Goal: Complete application form: Complete application form

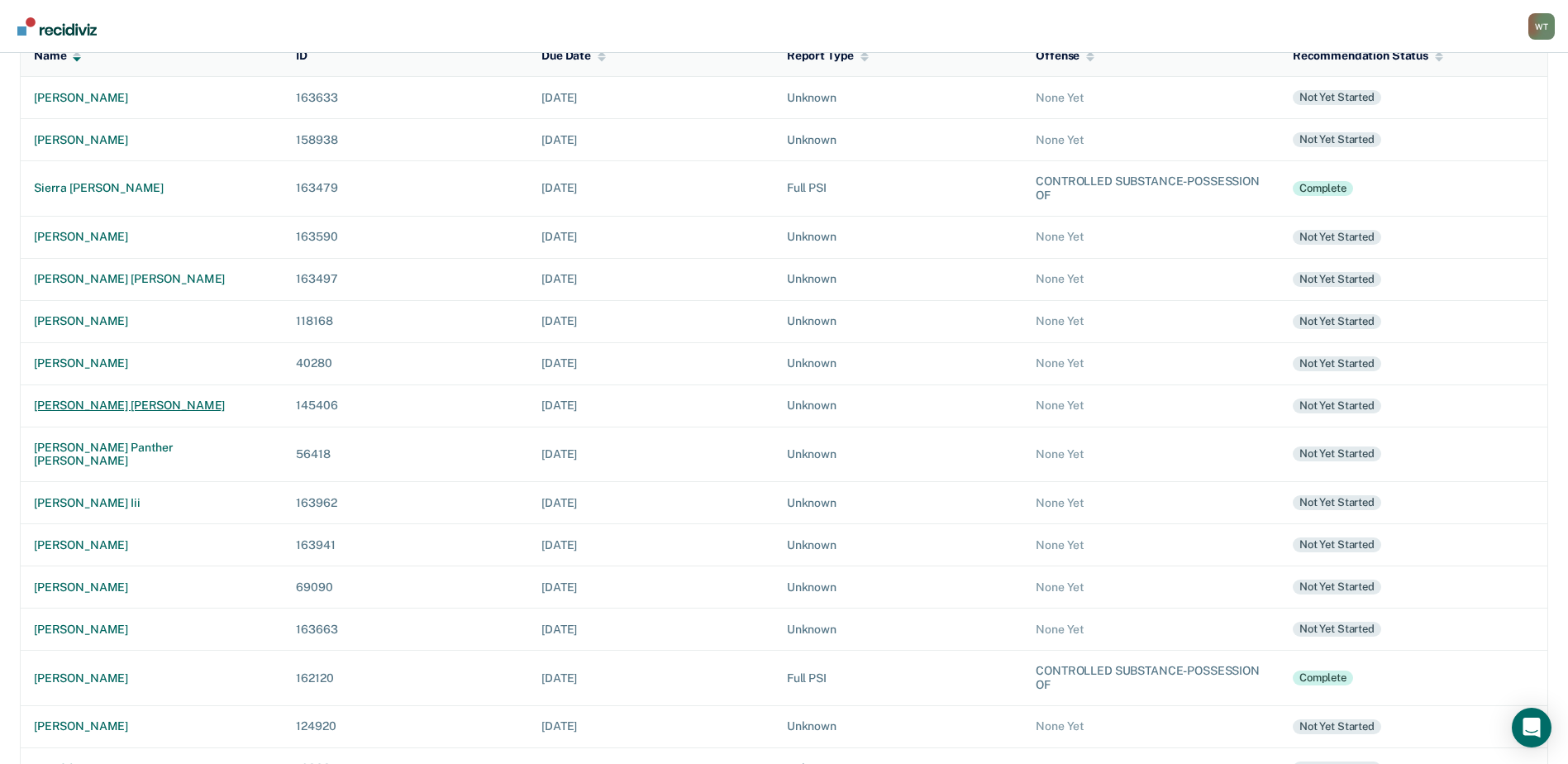
scroll to position [105, 0]
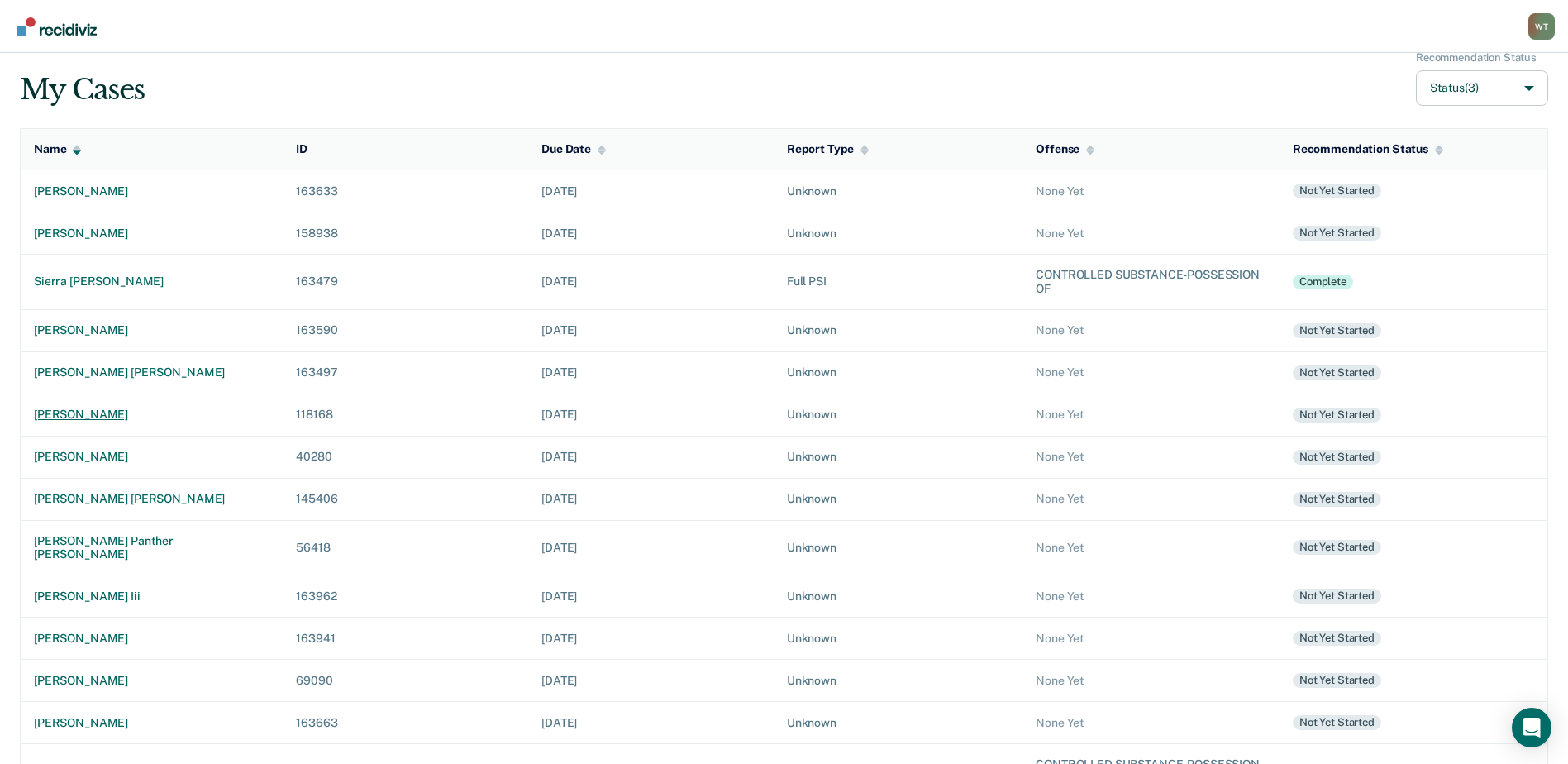
click at [99, 409] on div "[PERSON_NAME]" at bounding box center [152, 414] width 235 height 14
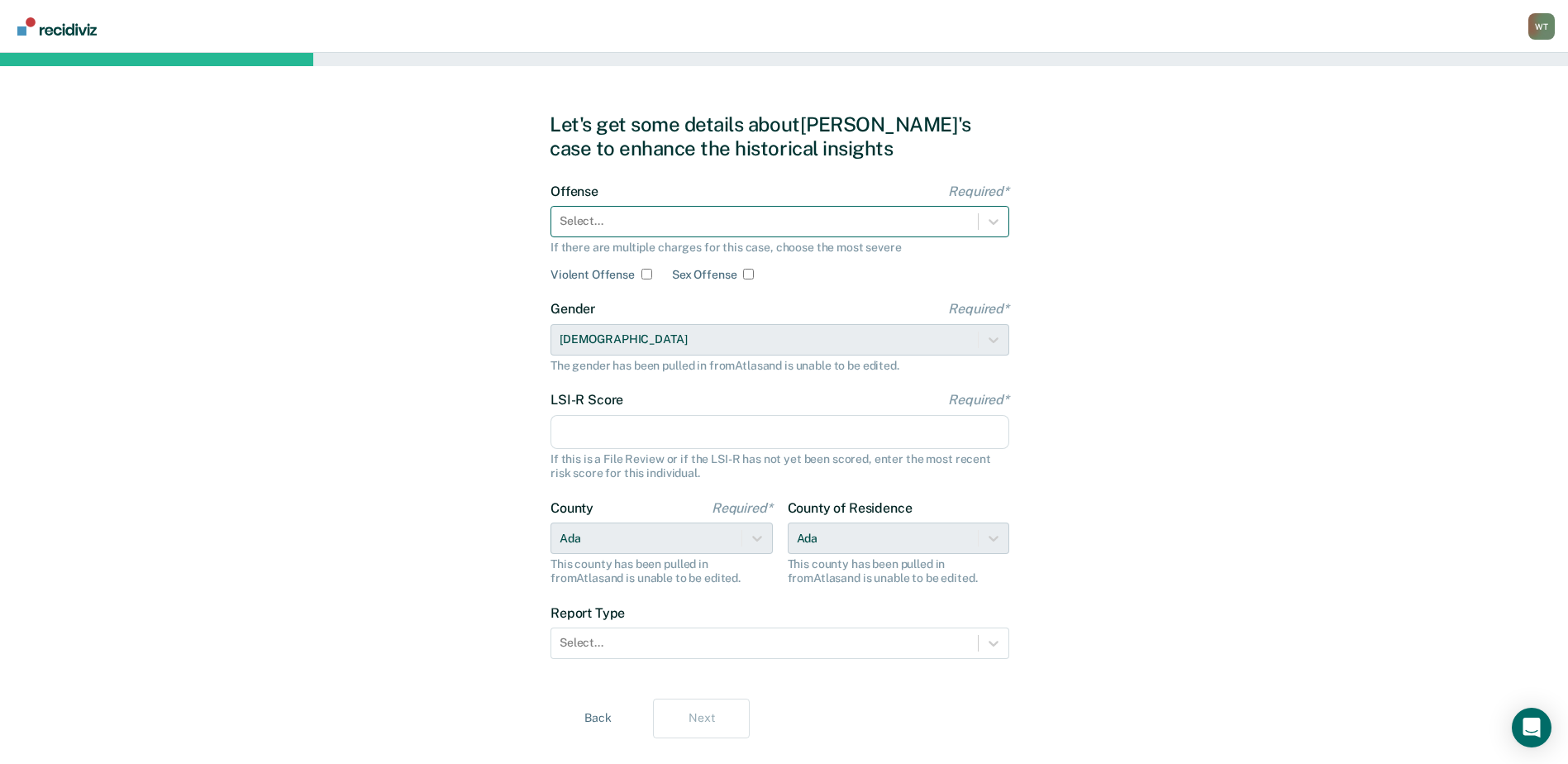
click at [994, 217] on icon at bounding box center [994, 221] width 17 height 17
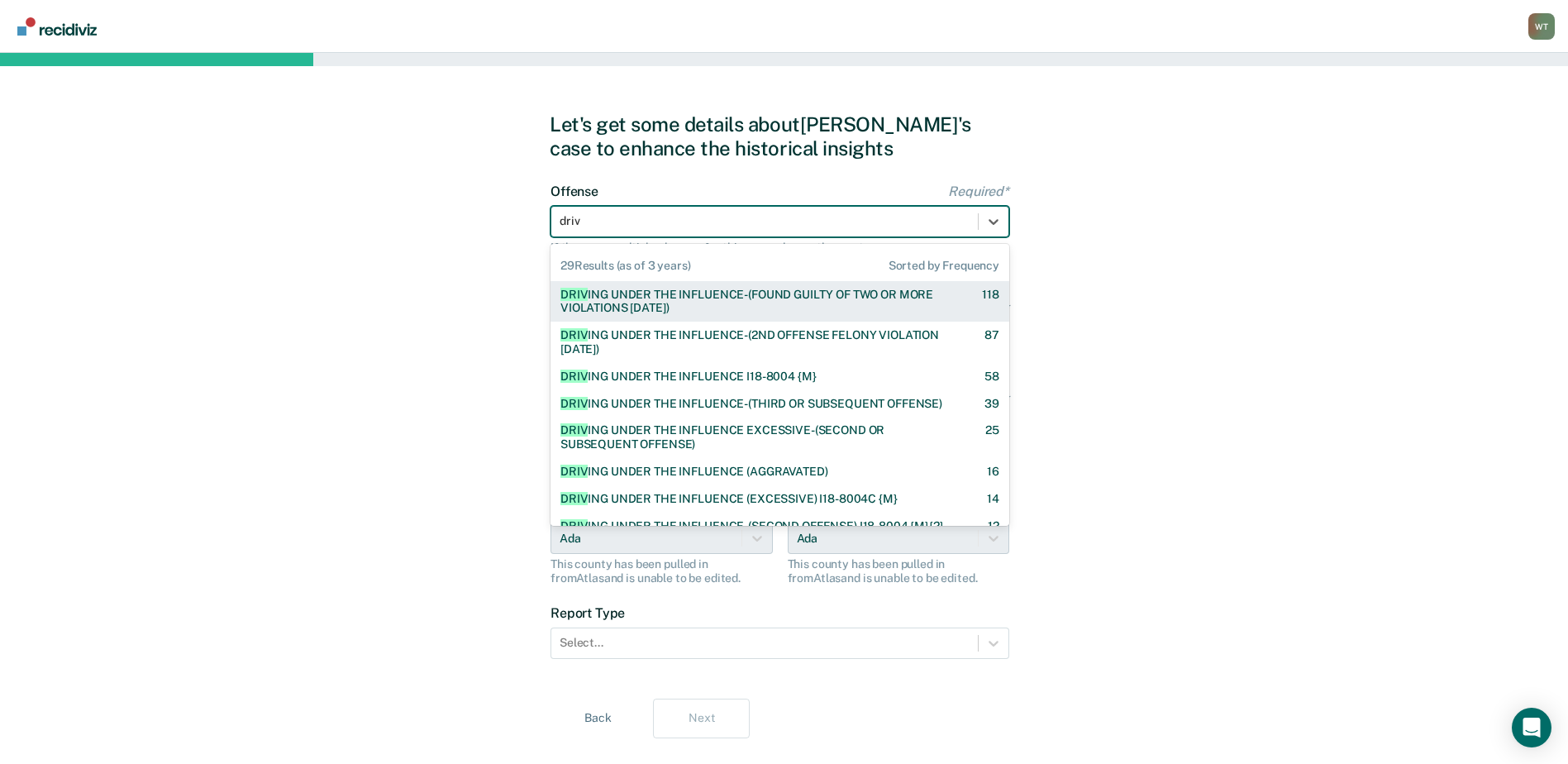
type input "drivi"
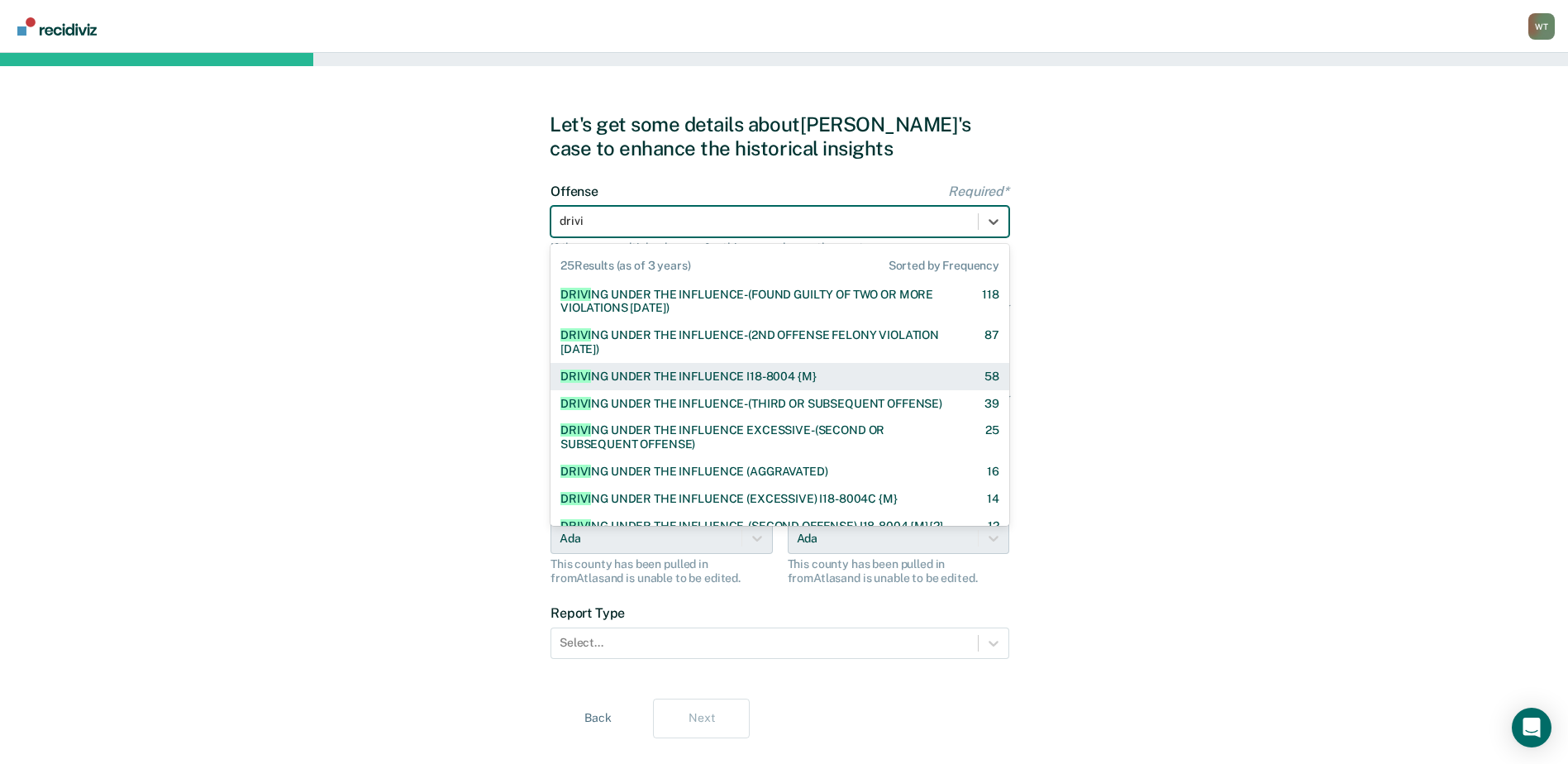
click at [694, 370] on div "DRIVI NG UNDER THE INFLUENCE I18-8004 {M}" at bounding box center [688, 376] width 255 height 14
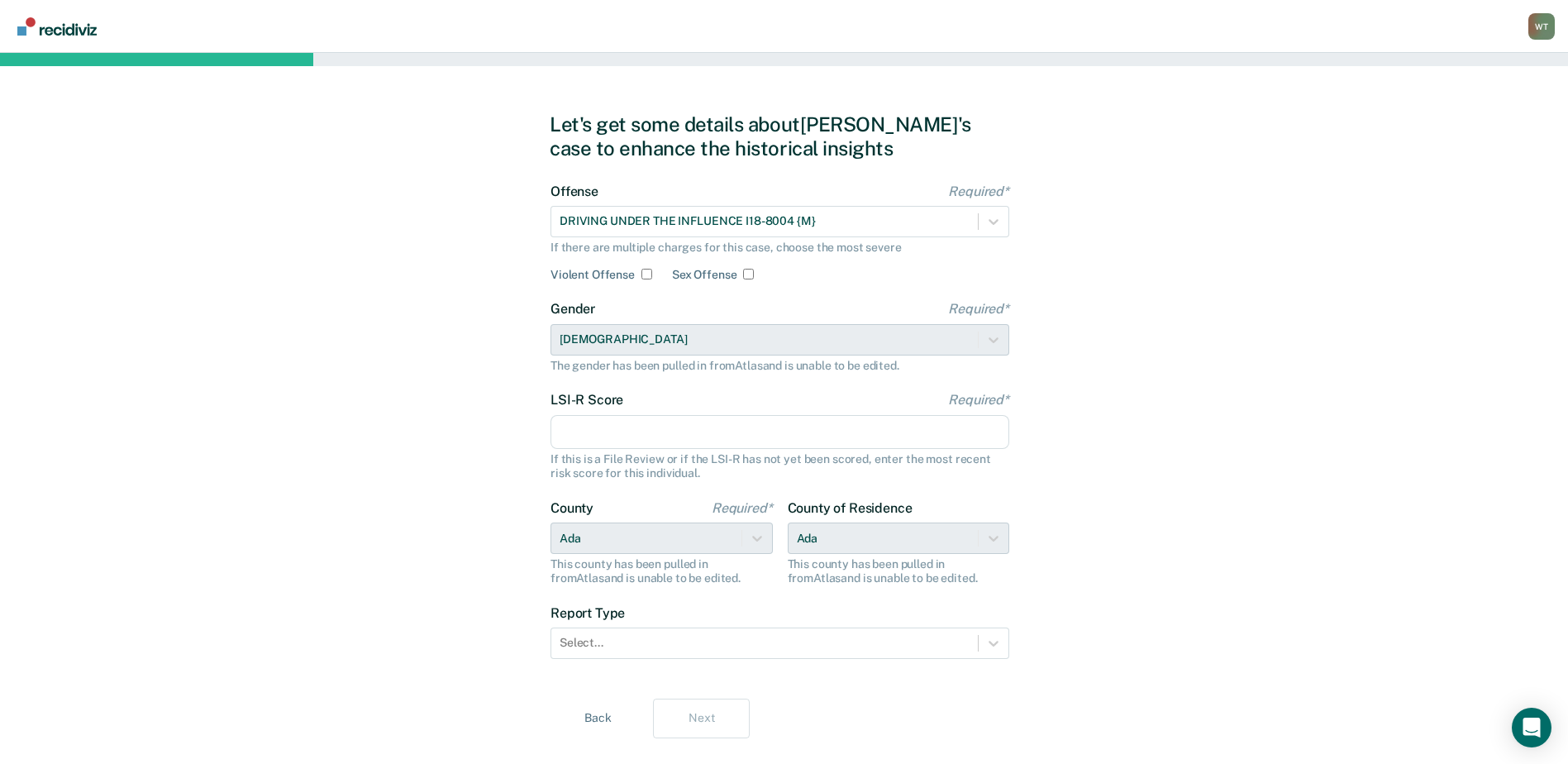
click at [632, 418] on input "LSI-R Score Required*" at bounding box center [780, 433] width 459 height 35
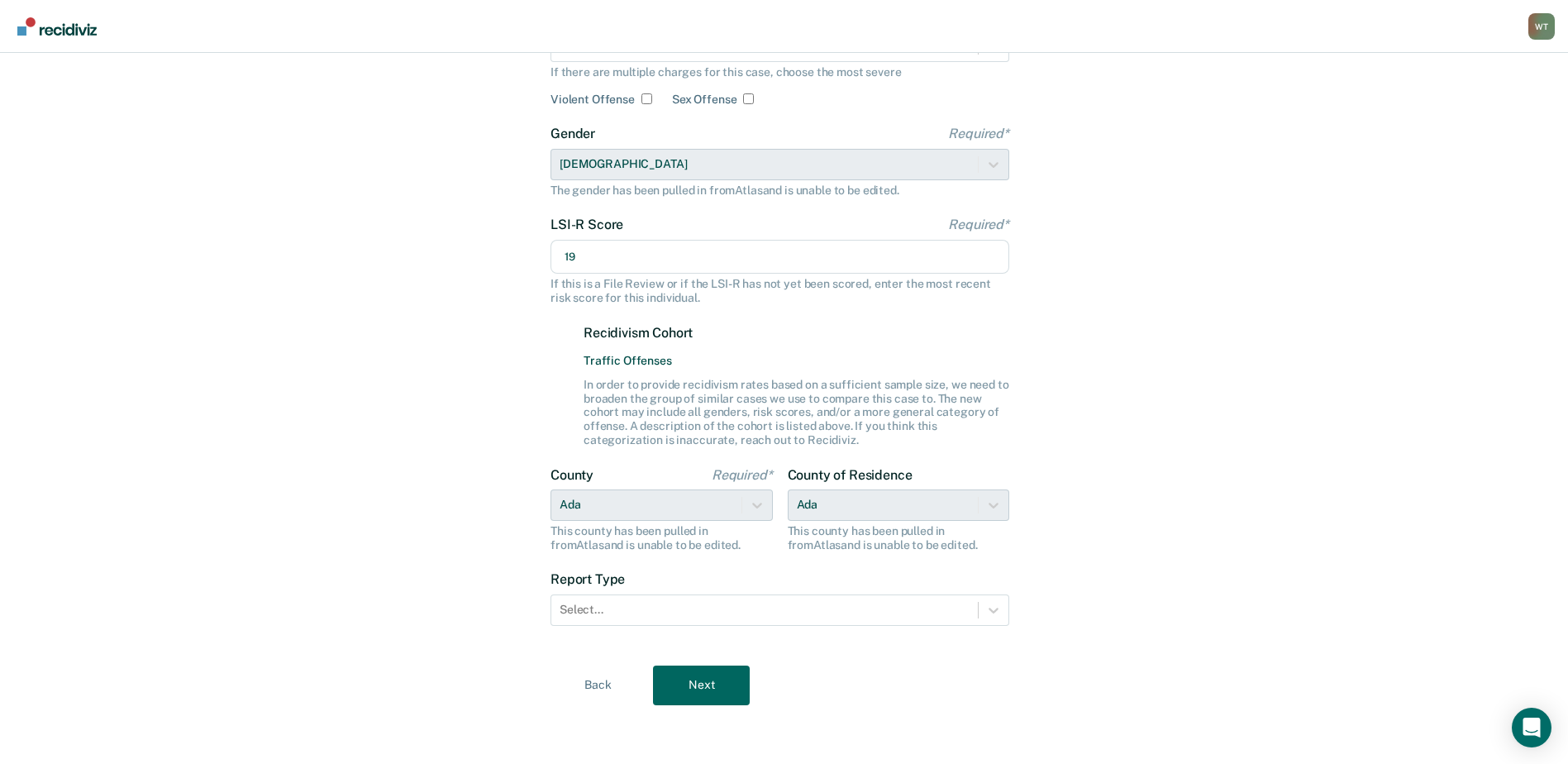
scroll to position [176, 0]
type input "19"
drag, startPoint x: 993, startPoint y: 612, endPoint x: 871, endPoint y: 626, distance: 122.8
click at [993, 612] on icon at bounding box center [994, 609] width 17 height 17
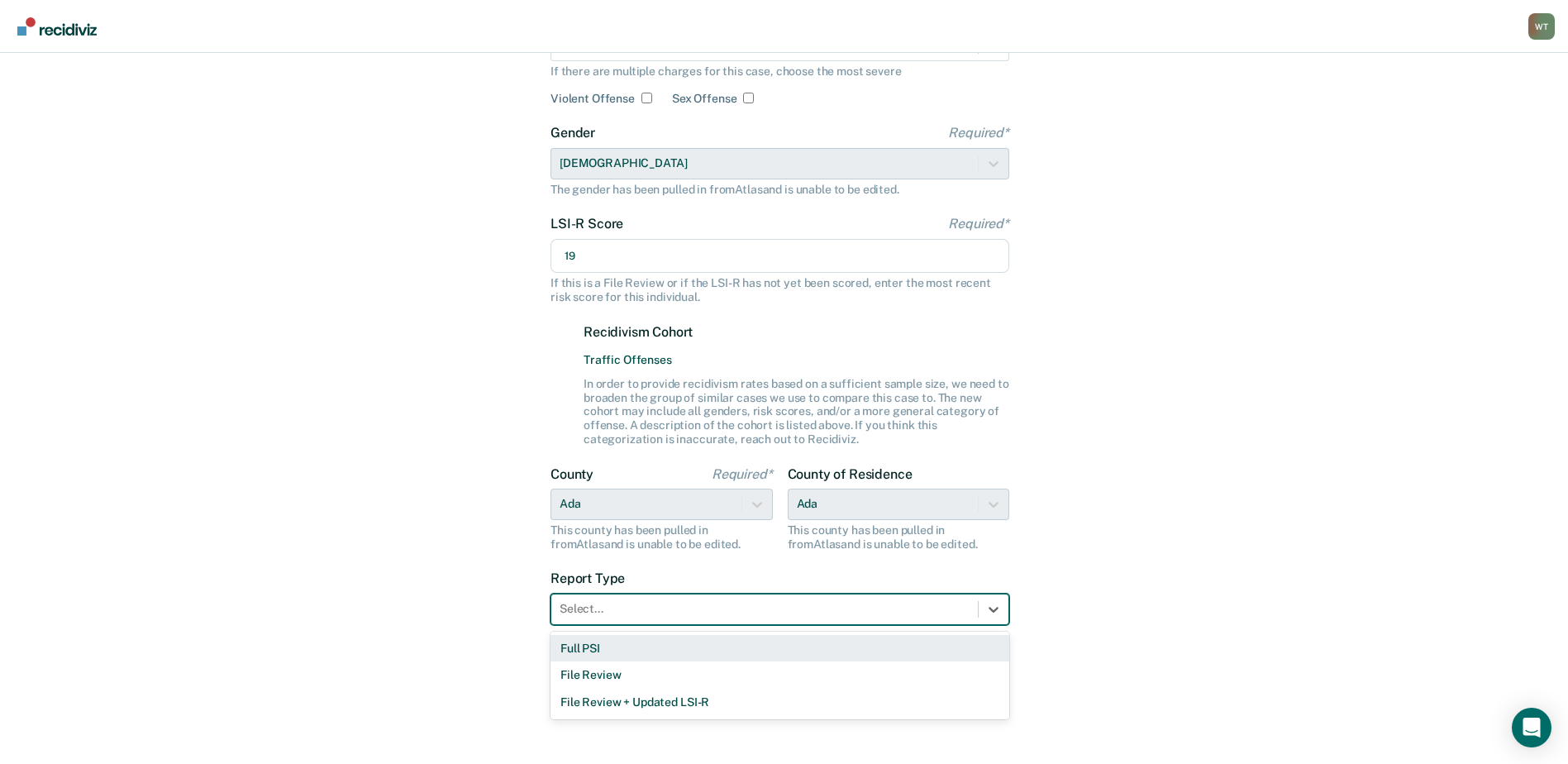
click at [591, 646] on div "Full PSI" at bounding box center [780, 648] width 459 height 27
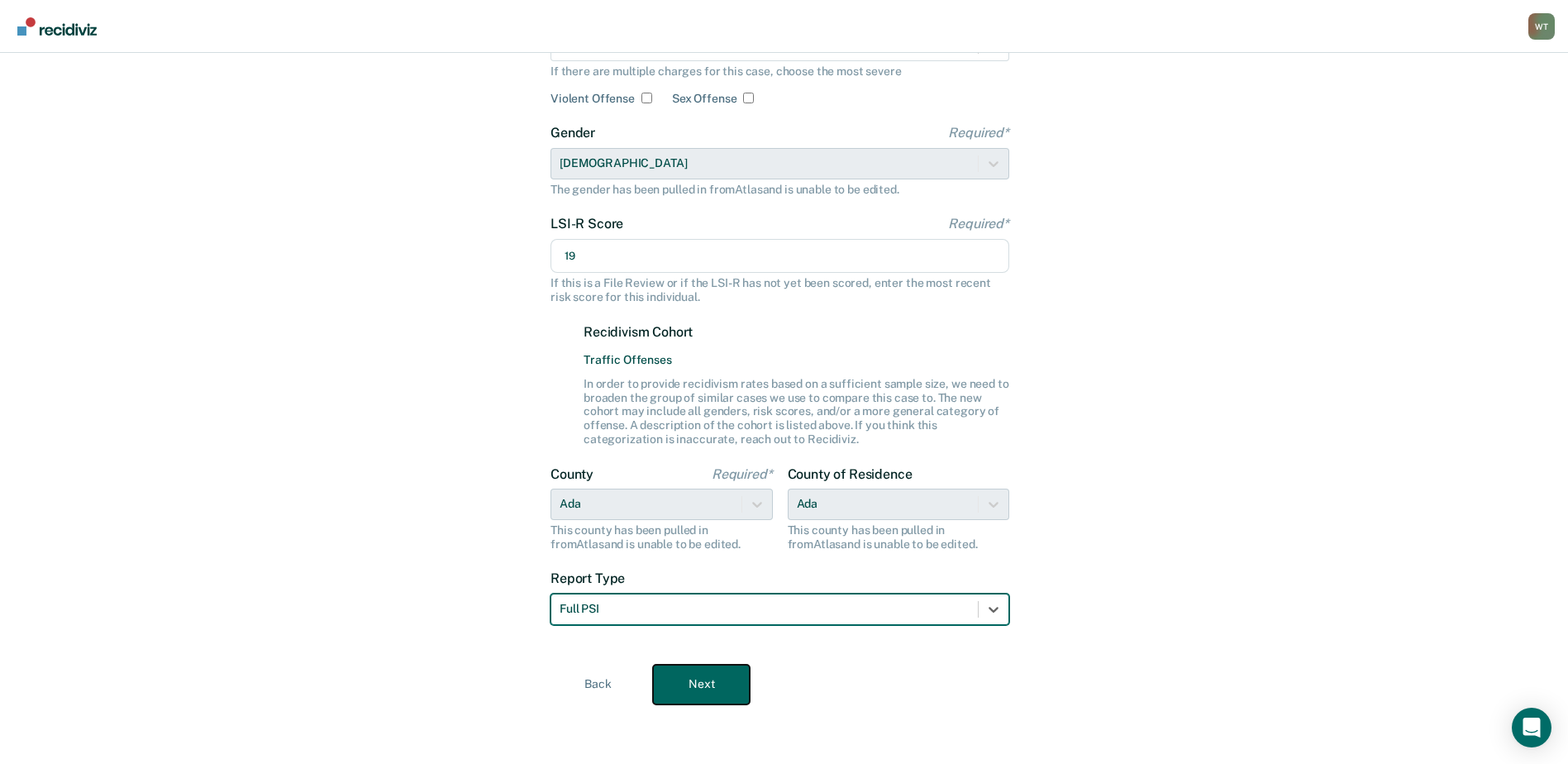
drag, startPoint x: 699, startPoint y: 681, endPoint x: 733, endPoint y: 680, distance: 34.0
click at [700, 681] on button "Next" at bounding box center [701, 684] width 97 height 40
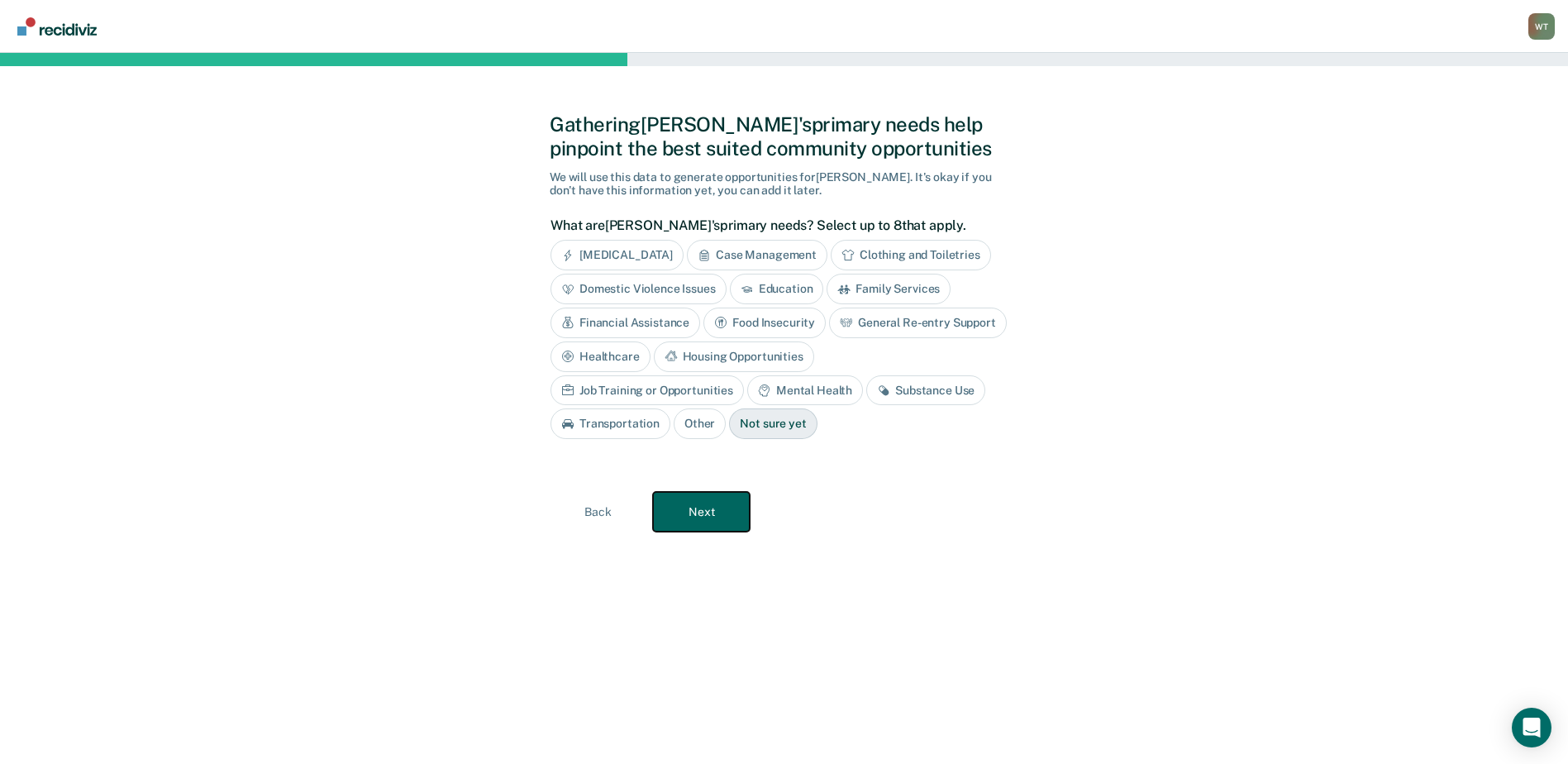
scroll to position [0, 0]
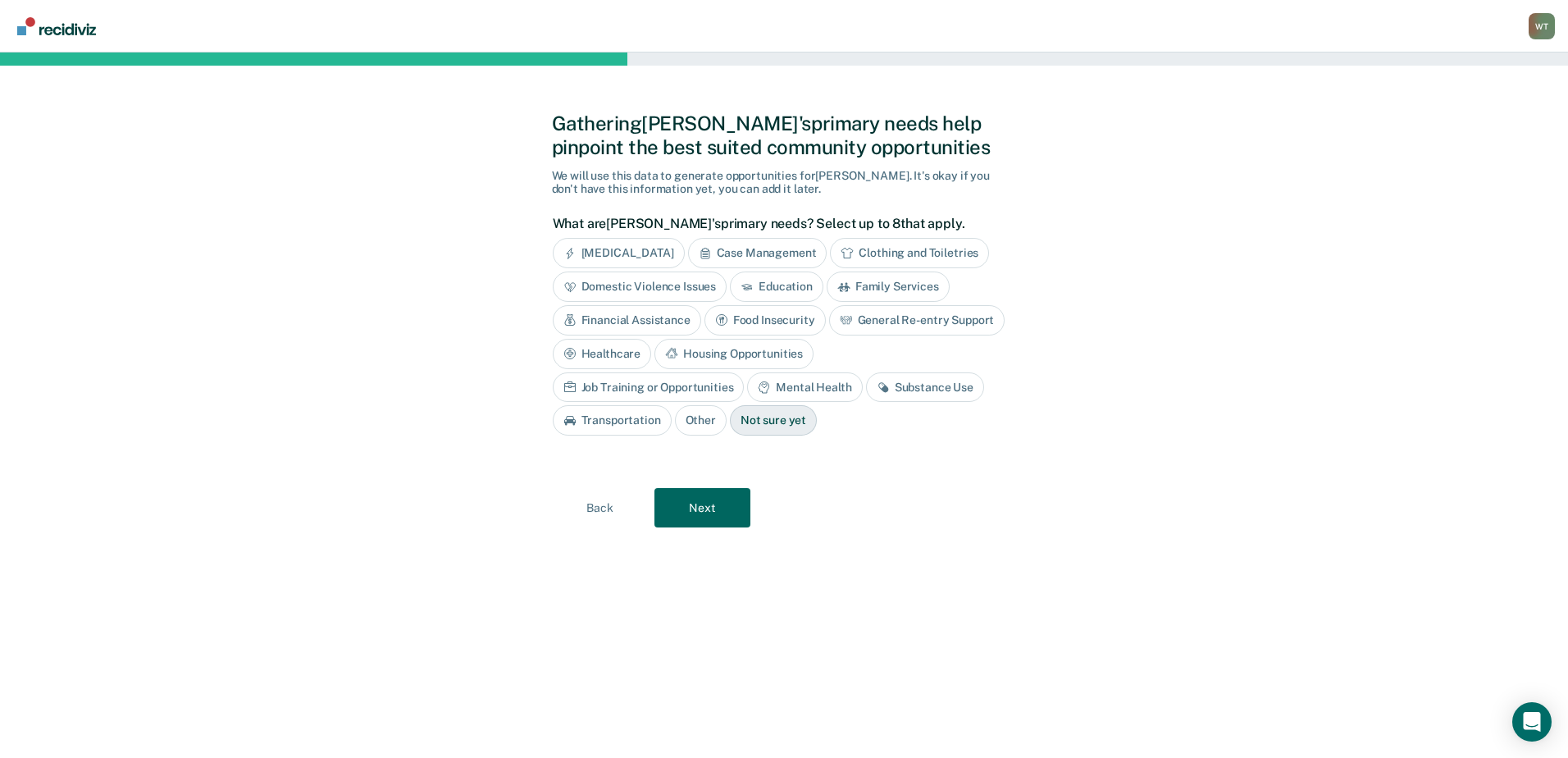
click at [866, 386] on div "Substance Use" at bounding box center [925, 387] width 118 height 30
click at [686, 506] on button "Next" at bounding box center [702, 508] width 96 height 39
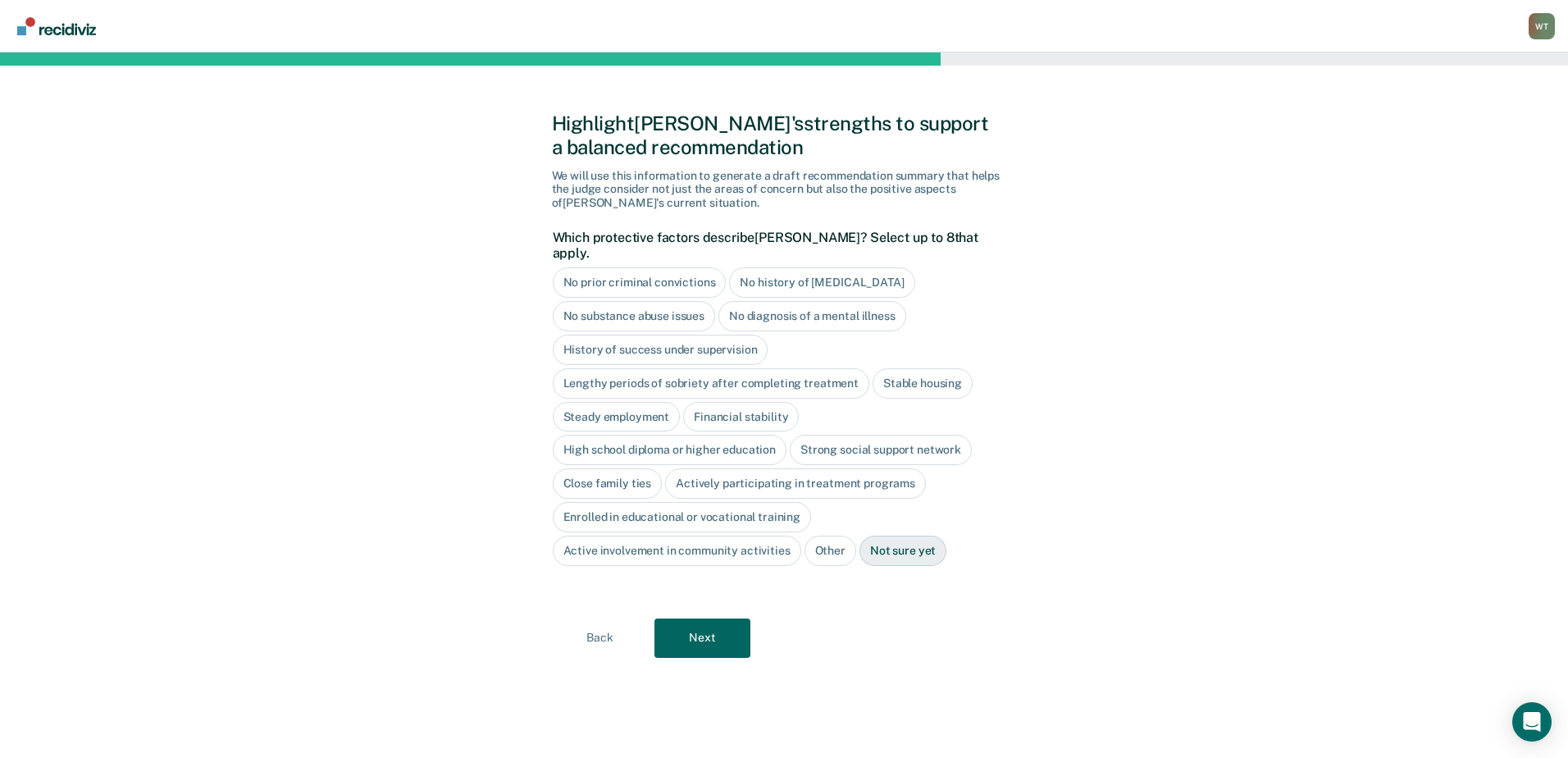
click at [622, 402] on div "Steady employment" at bounding box center [617, 417] width 128 height 30
click at [669, 436] on div "High school diploma or higher education" at bounding box center [669, 451] width 234 height 30
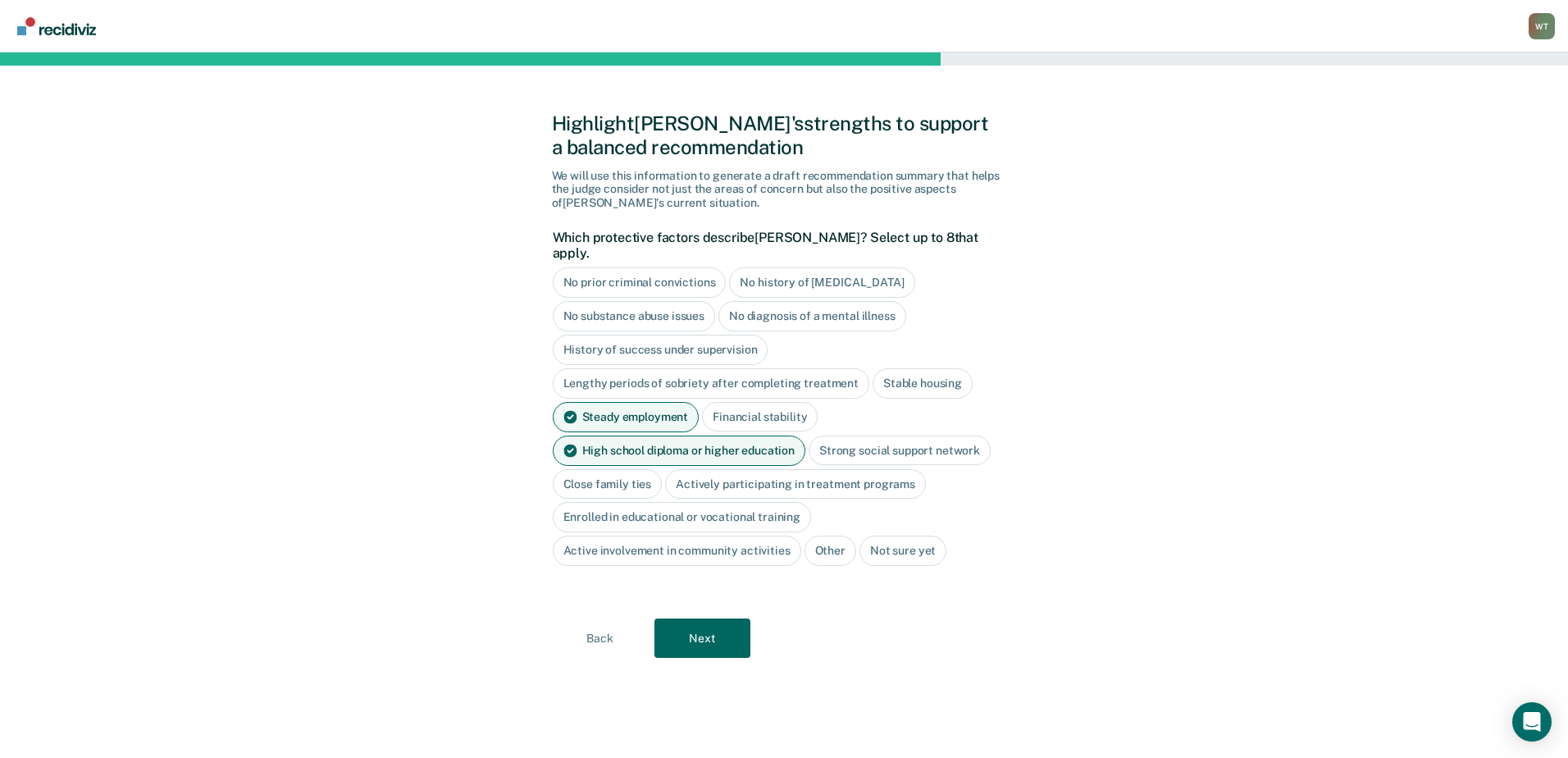
click at [600, 469] on div "Close family ties" at bounding box center [608, 484] width 110 height 30
click at [910, 368] on div "Stable housing" at bounding box center [923, 383] width 100 height 30
click at [829, 267] on div "No history of [MEDICAL_DATA]" at bounding box center [821, 282] width 185 height 30
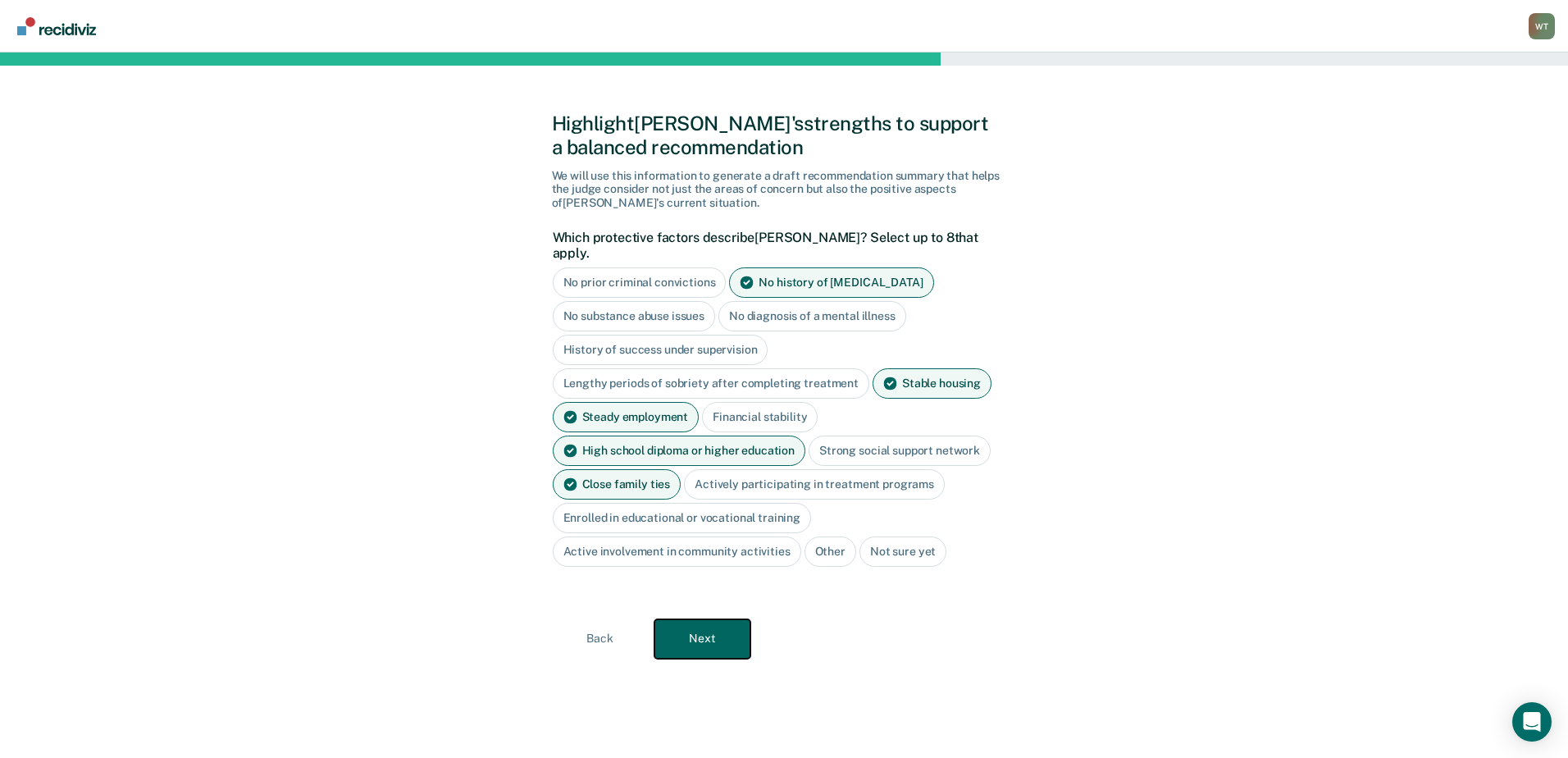
click at [733, 622] on button "Next" at bounding box center [702, 639] width 96 height 39
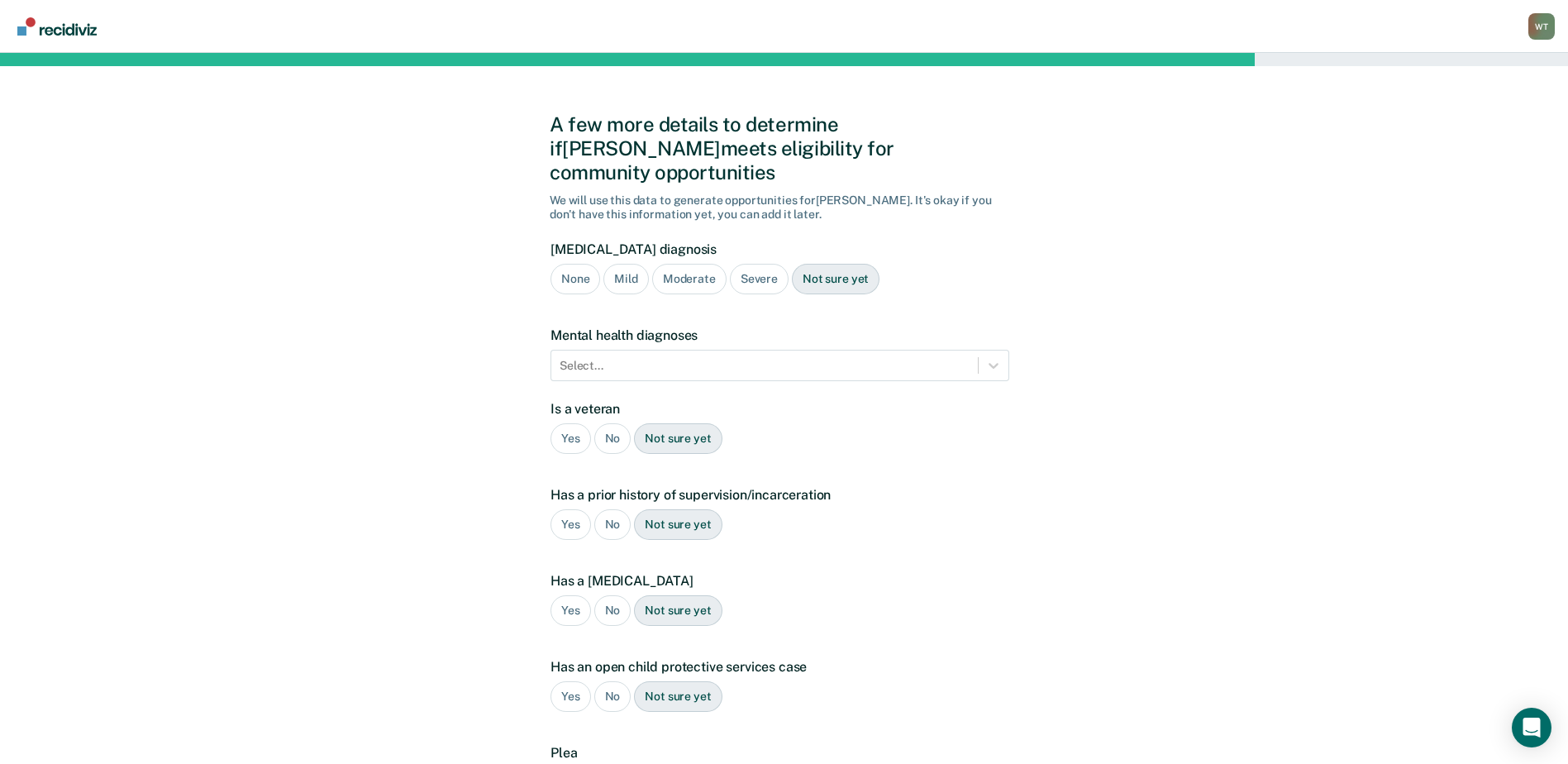
click at [763, 264] on div "Severe" at bounding box center [759, 278] width 59 height 31
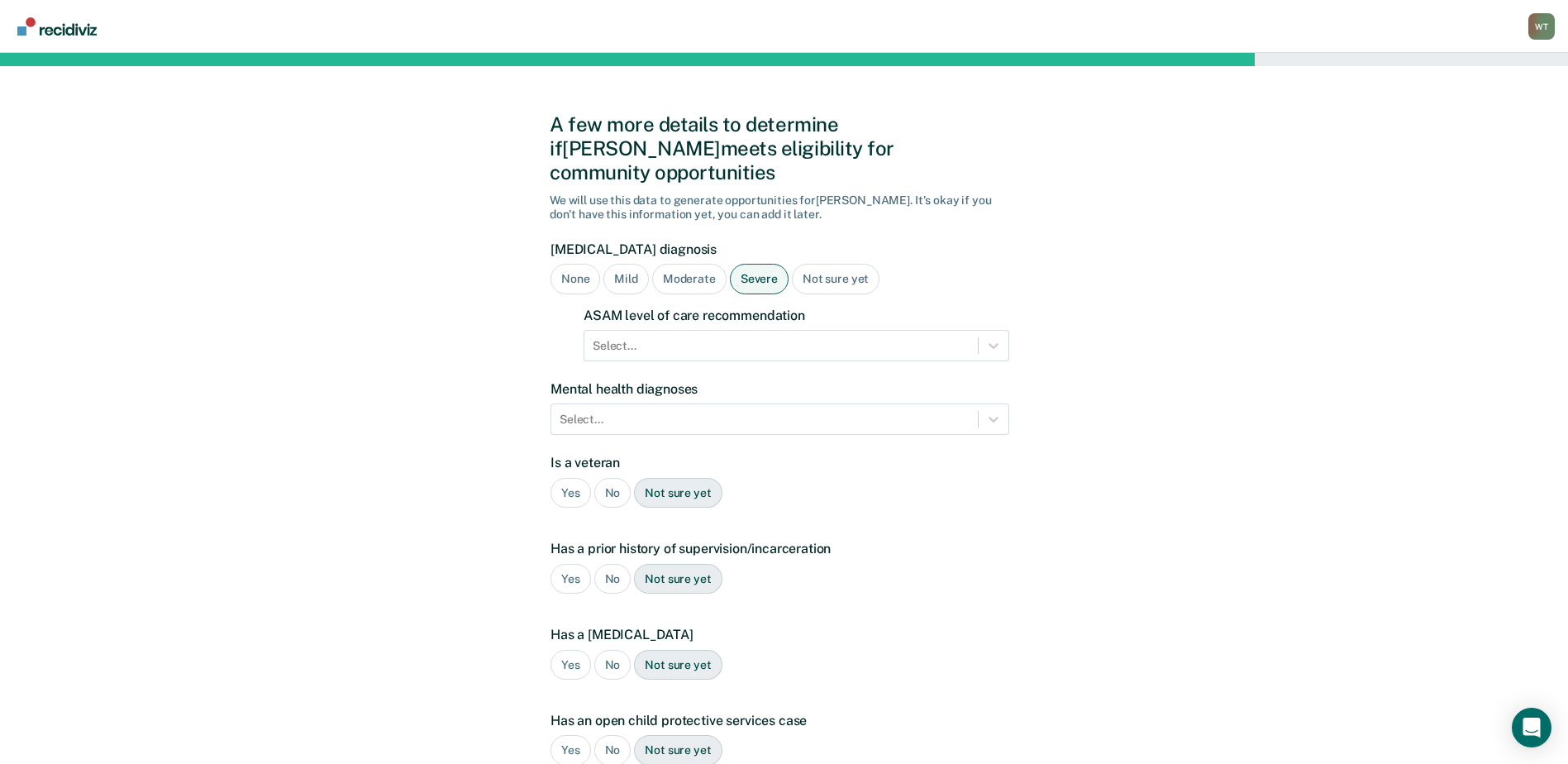
click at [853, 264] on div "Not sure yet" at bounding box center [836, 278] width 88 height 31
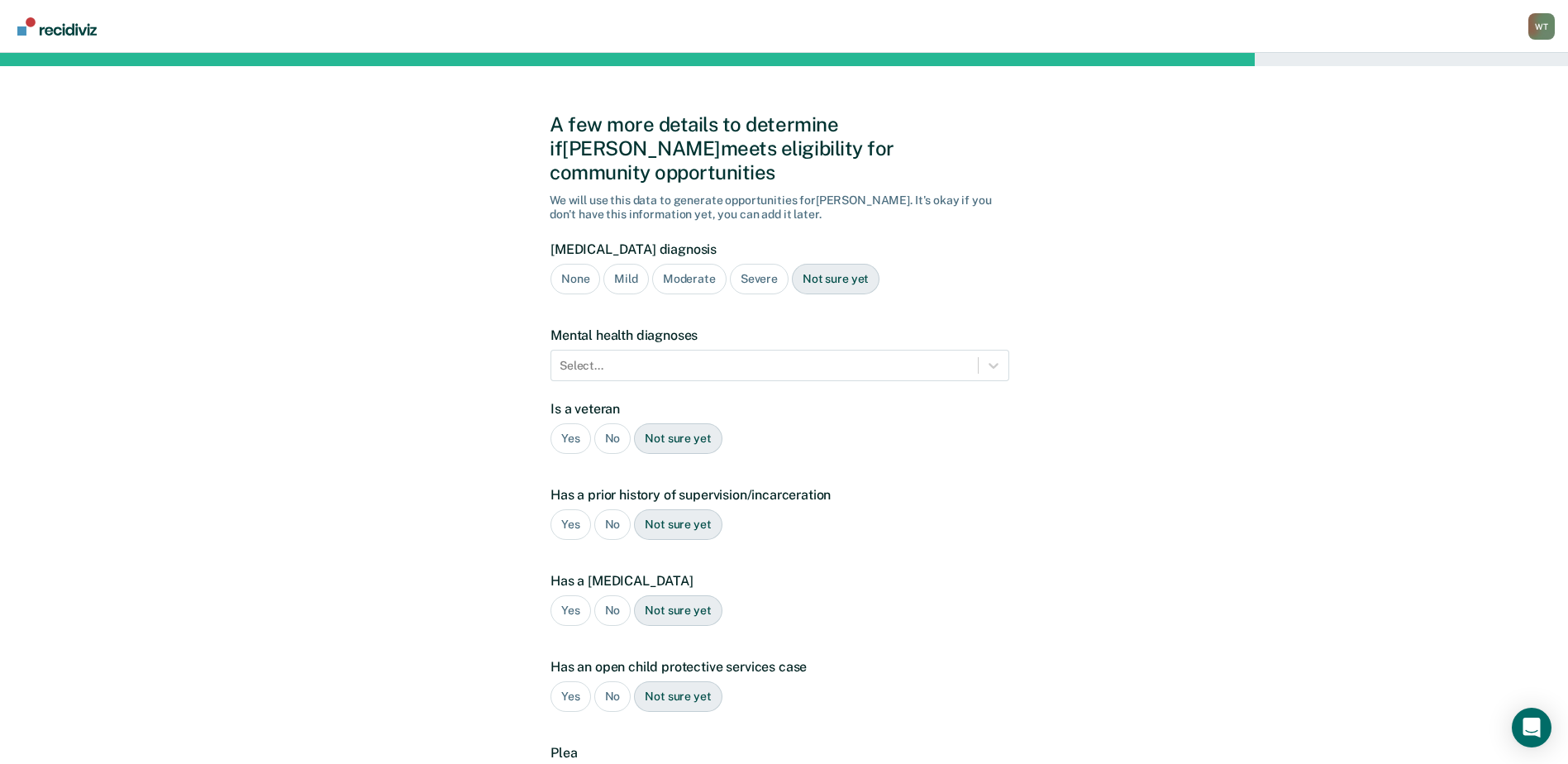
click at [606, 423] on div "No" at bounding box center [612, 438] width 37 height 31
click at [555, 510] on div "Yes" at bounding box center [570, 525] width 41 height 31
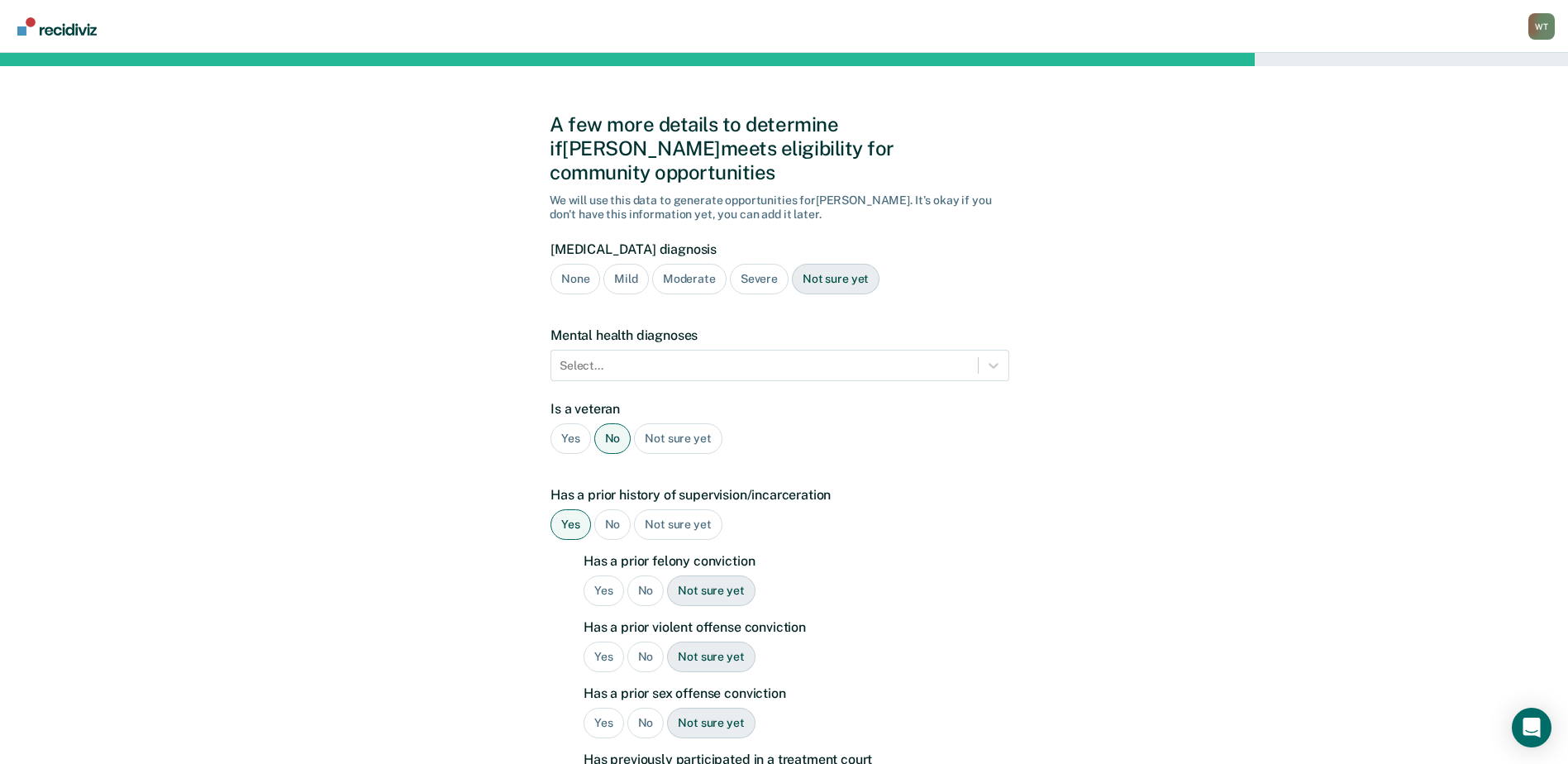
click at [611, 575] on div "Yes" at bounding box center [603, 590] width 41 height 31
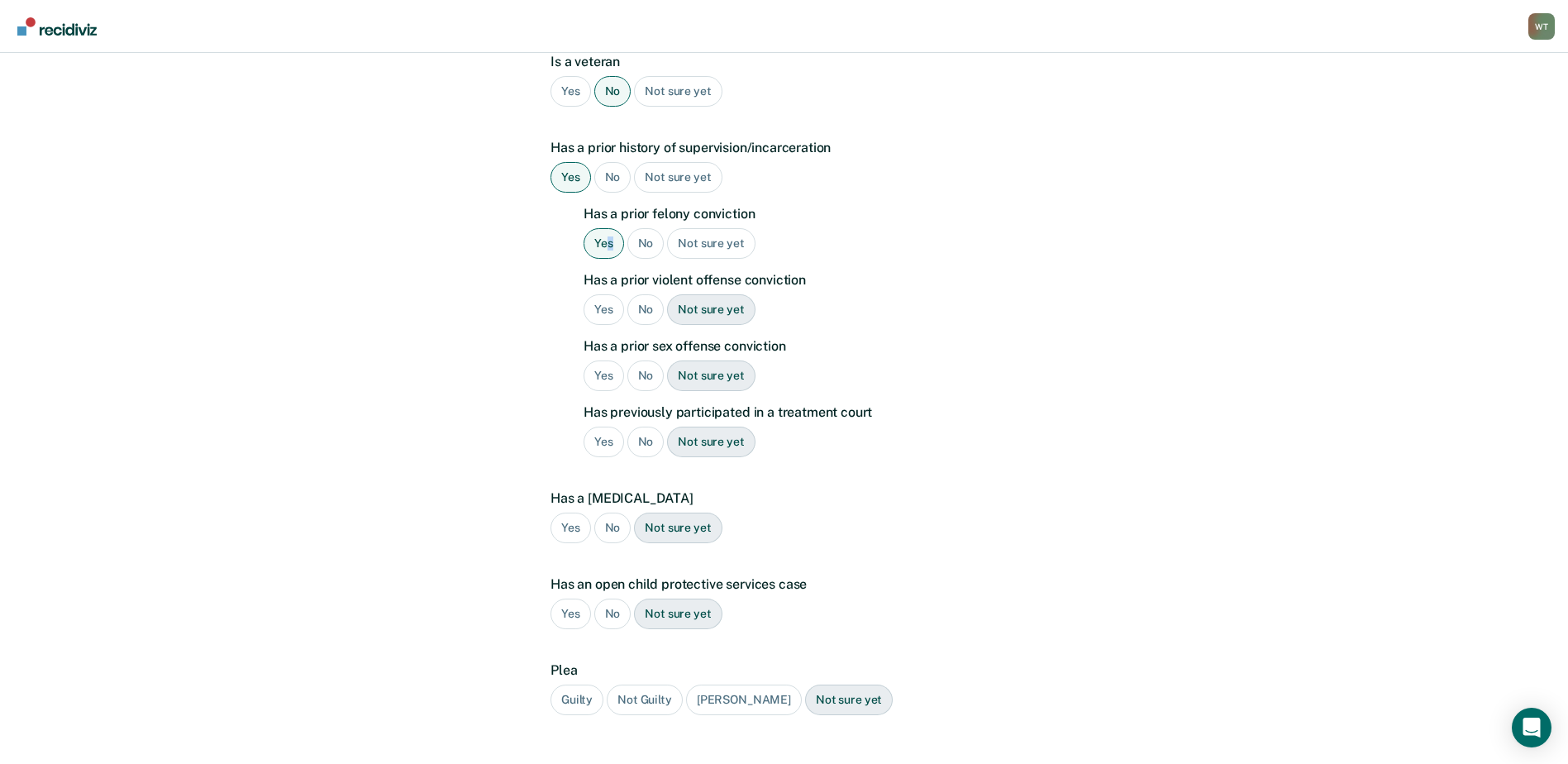
scroll to position [413, 0]
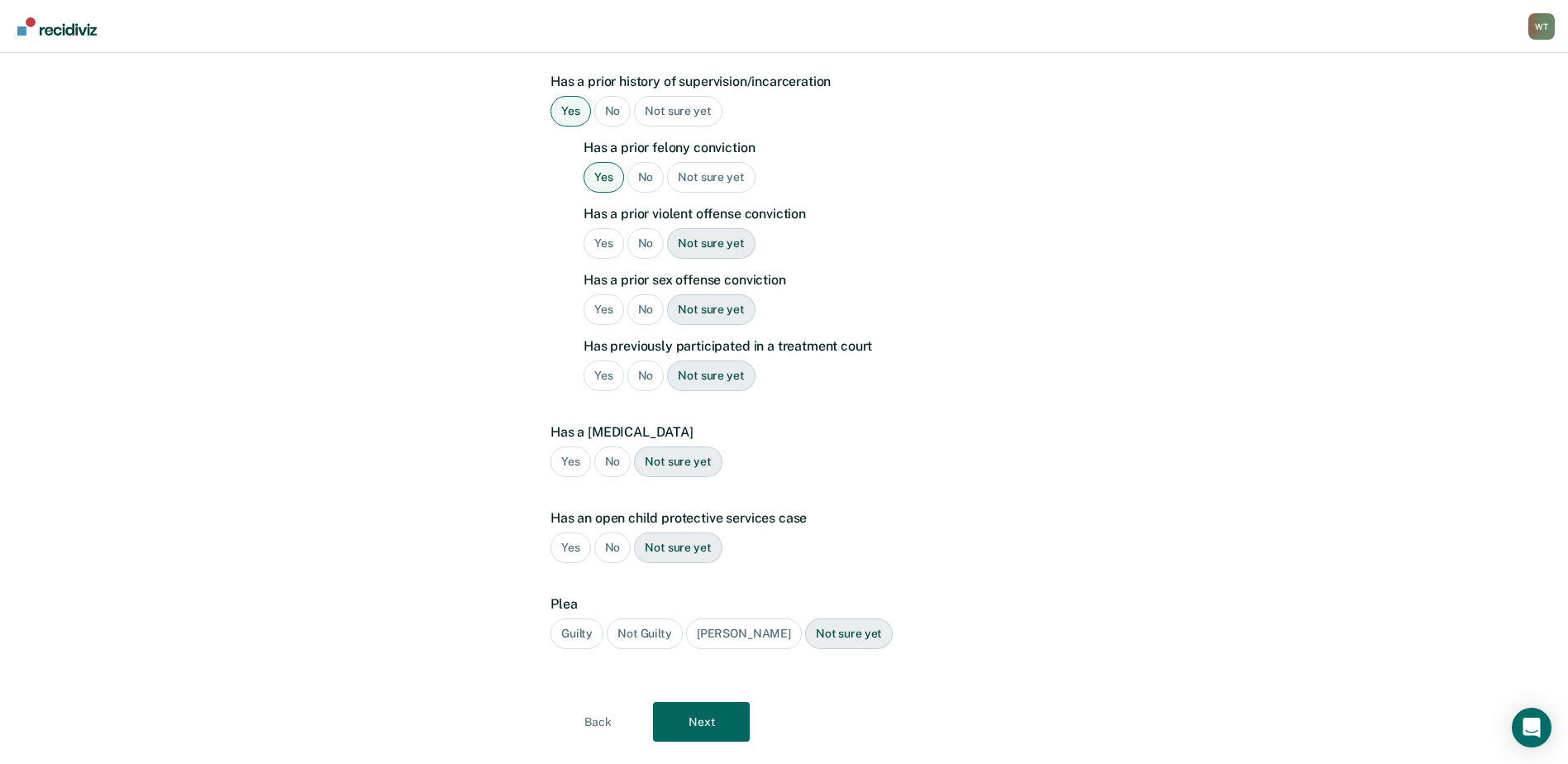
click at [639, 228] on div "No" at bounding box center [646, 243] width 37 height 31
click at [651, 294] on div "No" at bounding box center [646, 309] width 37 height 31
click at [646, 360] on div "No" at bounding box center [646, 375] width 37 height 31
click at [609, 447] on div "No" at bounding box center [612, 462] width 37 height 31
click at [611, 532] on div "No" at bounding box center [612, 547] width 37 height 31
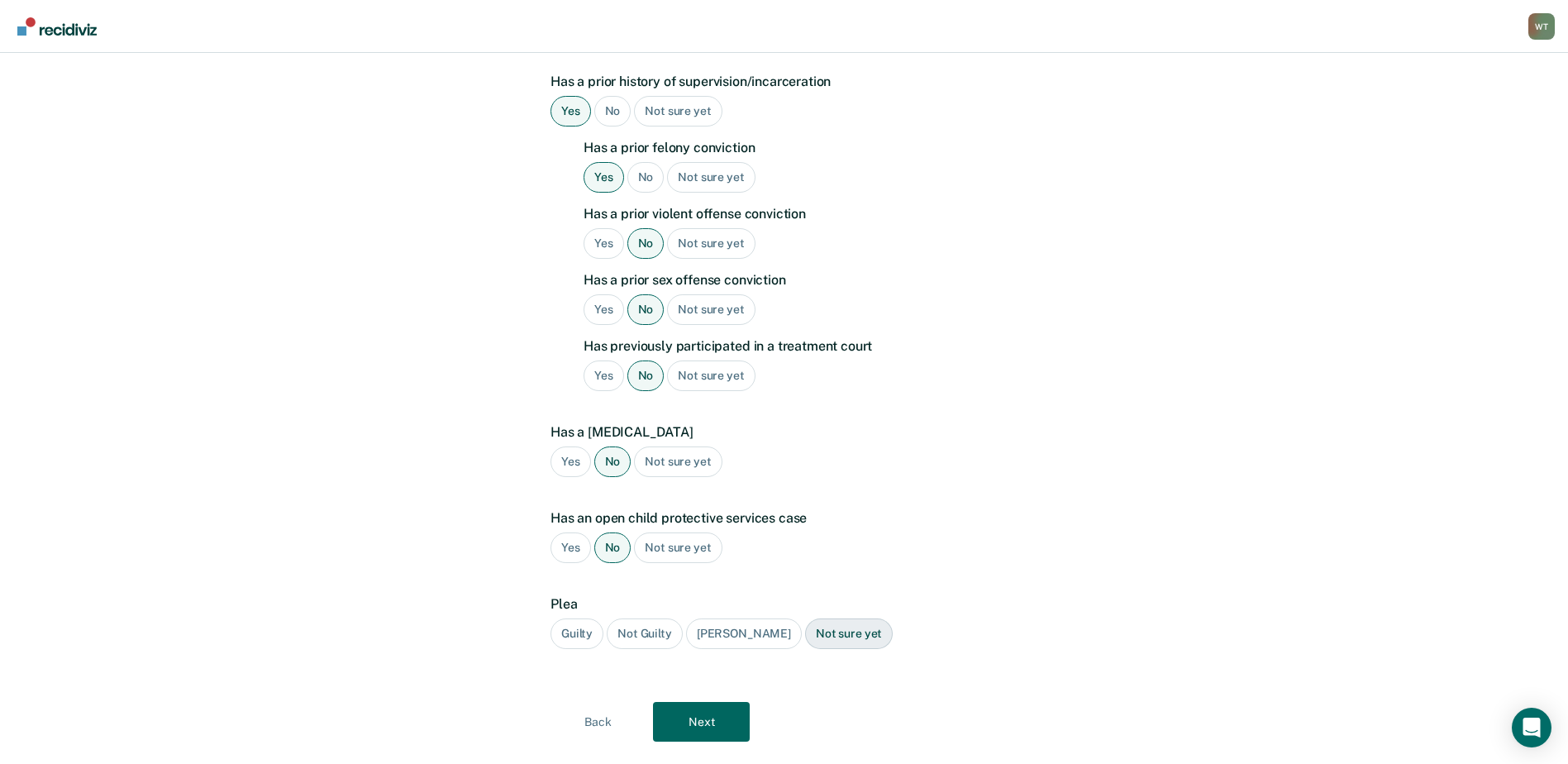
click at [572, 618] on div "Guilty" at bounding box center [577, 633] width 53 height 31
click at [686, 702] on button "Next" at bounding box center [701, 722] width 97 height 40
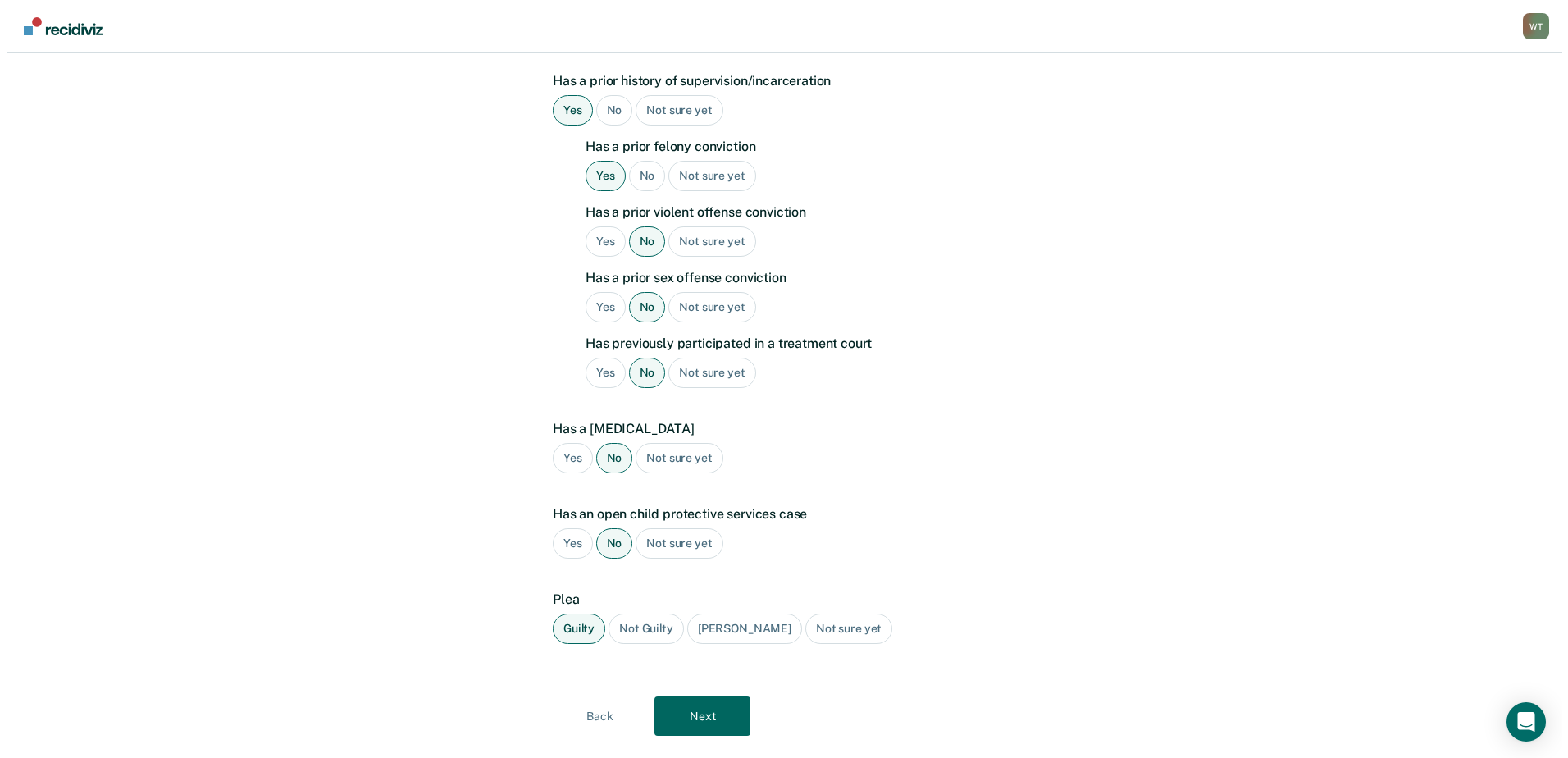
scroll to position [0, 0]
